Goal: Information Seeking & Learning: Learn about a topic

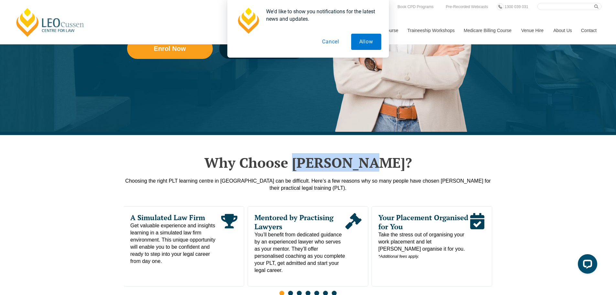
drag, startPoint x: 387, startPoint y: 166, endPoint x: 311, endPoint y: 165, distance: 76.3
click at [311, 165] on h2 "Why Choose [PERSON_NAME]?" at bounding box center [308, 162] width 369 height 16
copy h2 "[PERSON_NAME]"
click at [298, 162] on h2 "Why Choose Leo Cussen?" at bounding box center [308, 162] width 369 height 16
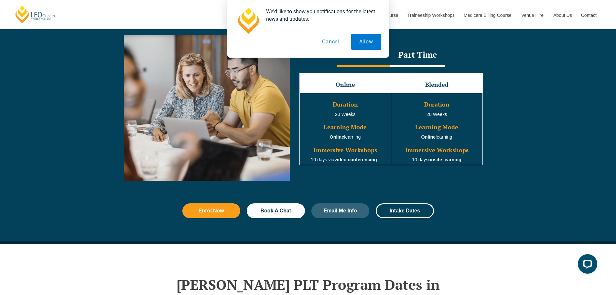
scroll to position [712, 0]
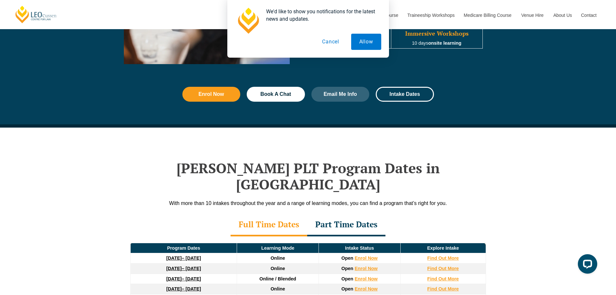
drag, startPoint x: 326, startPoint y: 40, endPoint x: 323, endPoint y: 44, distance: 4.7
click at [326, 40] on button "Cancel" at bounding box center [330, 42] width 33 height 16
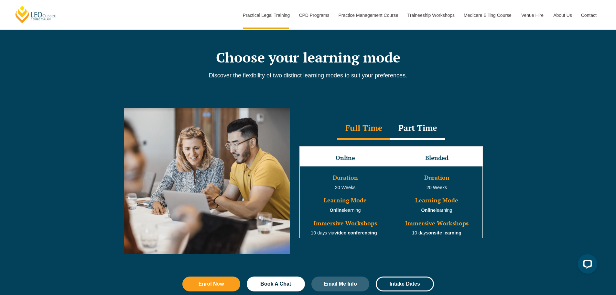
scroll to position [323, 0]
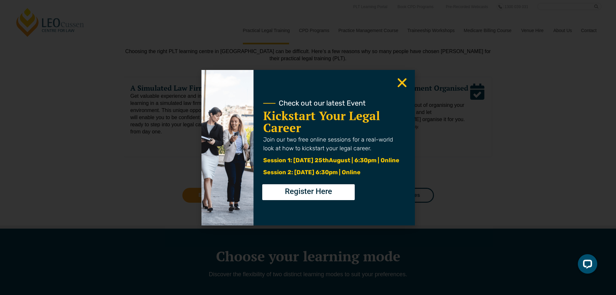
click at [402, 82] on use "Close" at bounding box center [402, 82] width 9 height 9
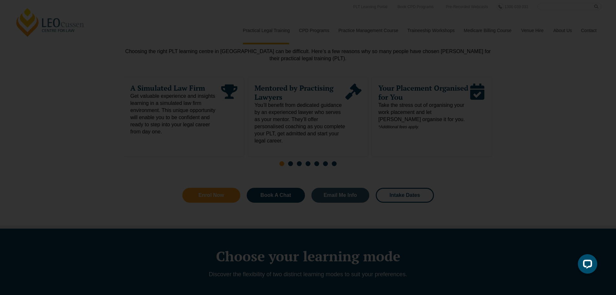
click at [405, 85] on use "Close" at bounding box center [402, 82] width 9 height 9
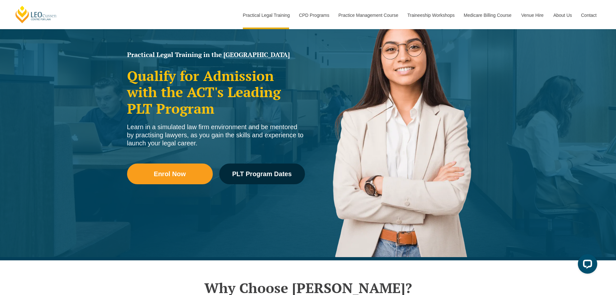
scroll to position [0, 0]
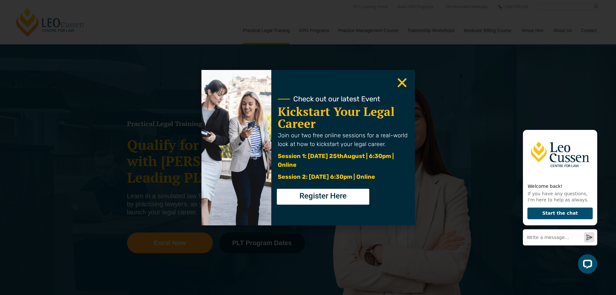
click at [405, 81] on icon "Close" at bounding box center [402, 82] width 13 height 13
